Goal: Information Seeking & Learning: Understand process/instructions

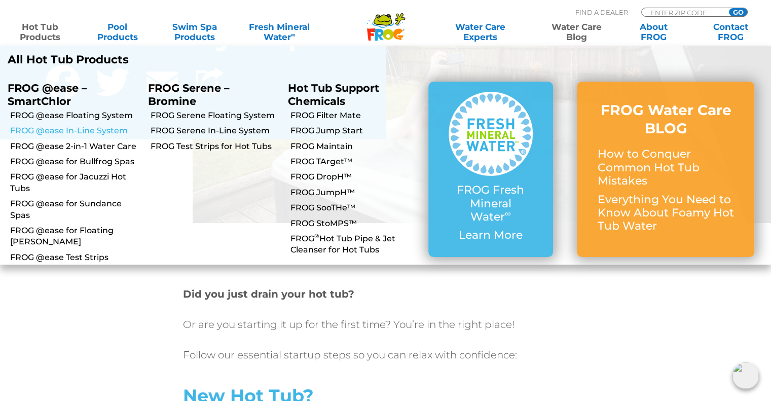
click at [104, 130] on link "FROG @ease In-Line System" at bounding box center [75, 130] width 130 height 11
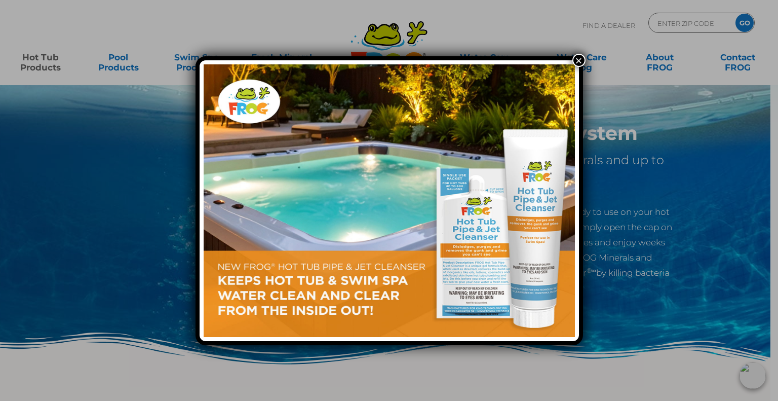
click at [577, 56] on button "×" at bounding box center [579, 60] width 13 height 13
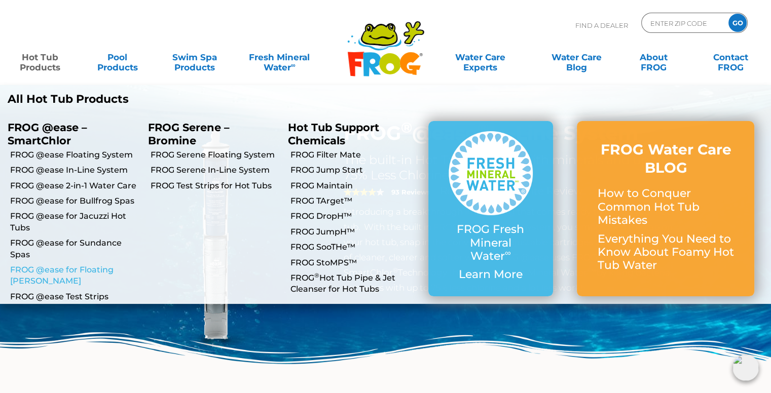
click at [97, 269] on link "FROG @ease for Floating [PERSON_NAME]" at bounding box center [75, 275] width 130 height 23
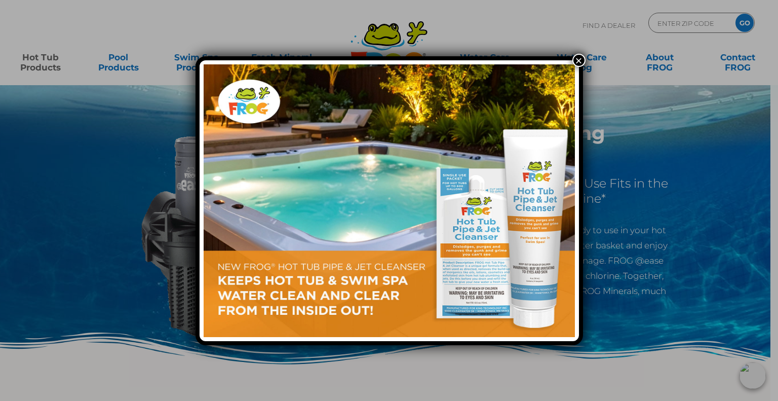
click at [574, 58] on button "×" at bounding box center [579, 60] width 13 height 13
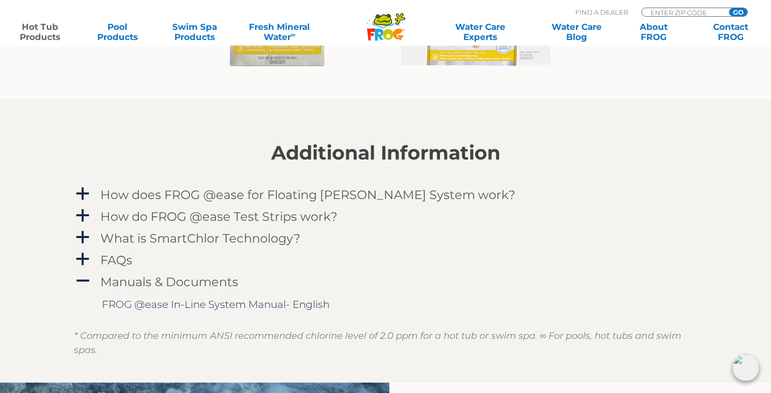
scroll to position [1013, 0]
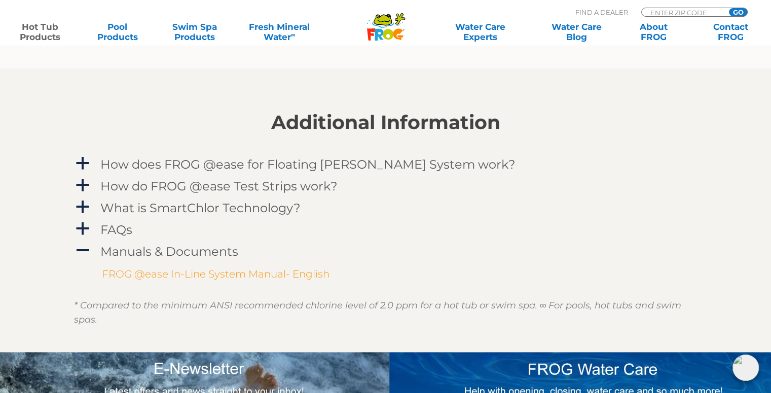
click at [200, 275] on link "FROG @ease In-Line System Manual- English" at bounding box center [216, 274] width 228 height 12
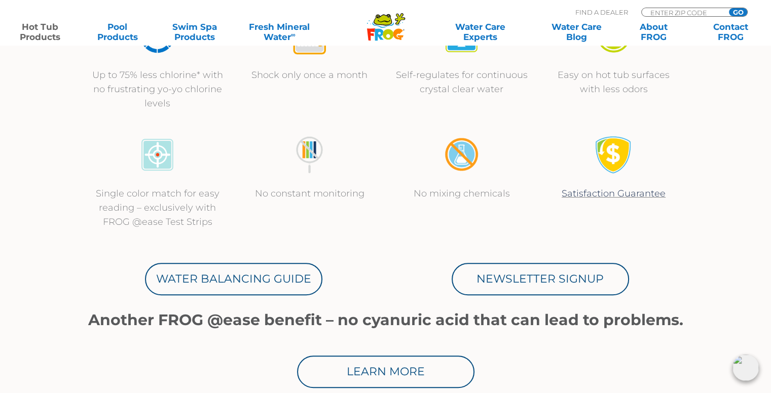
scroll to position [405, 0]
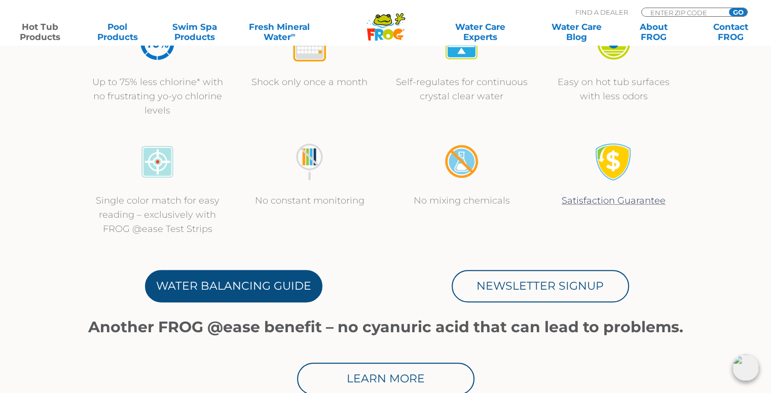
click at [229, 282] on link "Water Balancing Guide" at bounding box center [233, 286] width 177 height 32
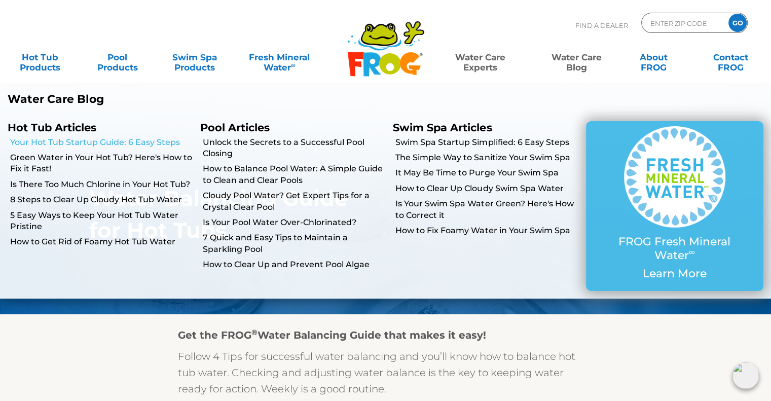
click at [138, 142] on link "Your Hot Tub Startup Guide: 6 Easy Steps" at bounding box center [101, 142] width 182 height 11
